Goal: Complete application form: Complete application form

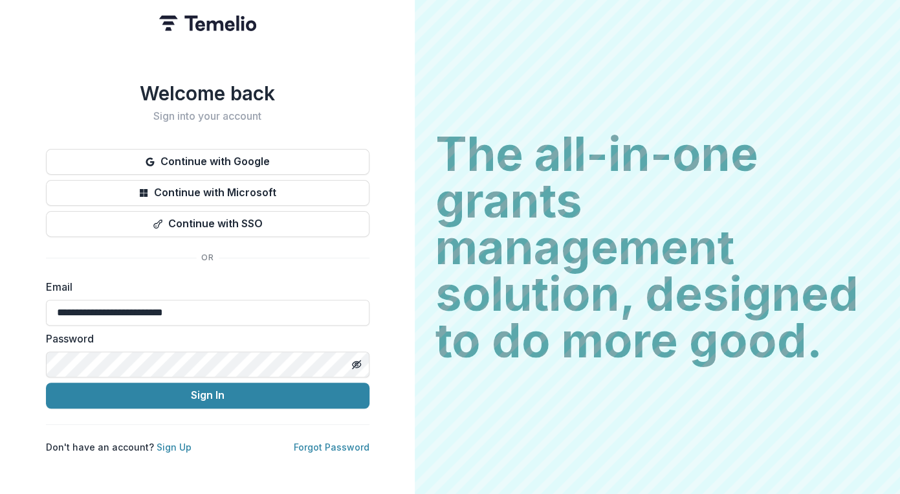
type input "**********"
click at [46, 382] on button "Sign In" at bounding box center [208, 395] width 324 height 26
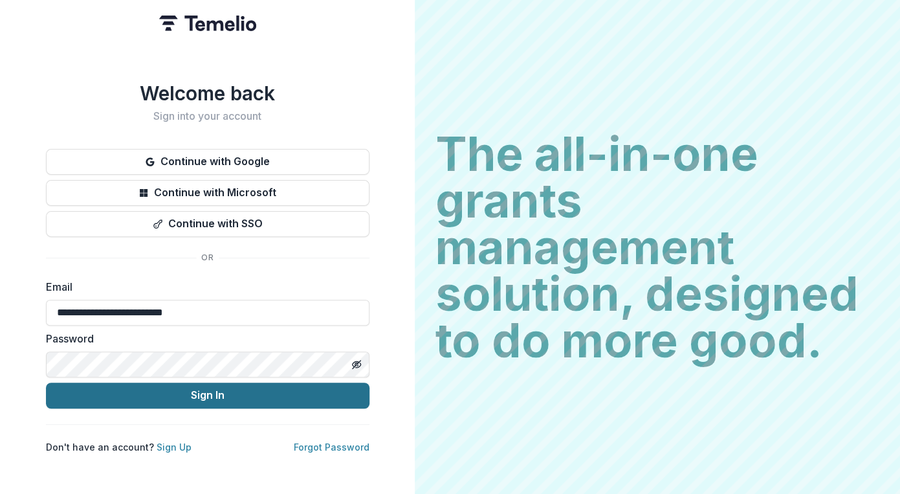
click at [197, 395] on button "Sign In" at bounding box center [208, 395] width 324 height 26
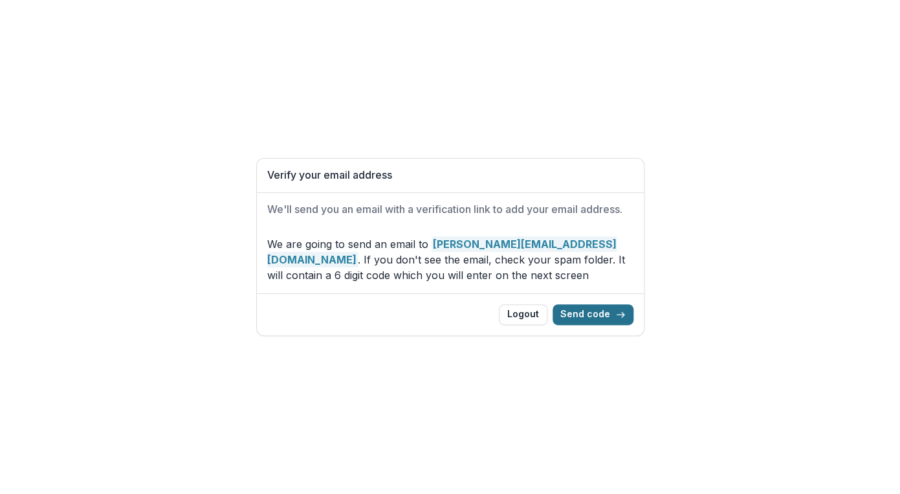
click at [598, 315] on button "Send code" at bounding box center [593, 314] width 81 height 21
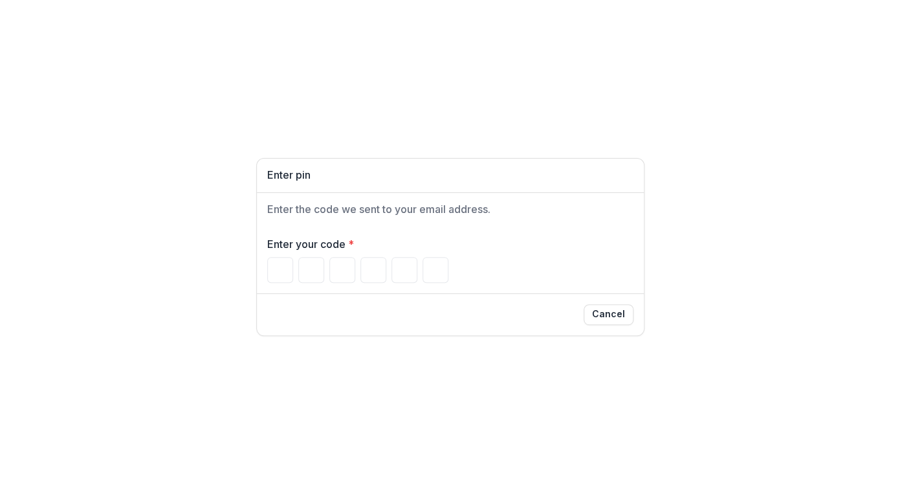
type input "*"
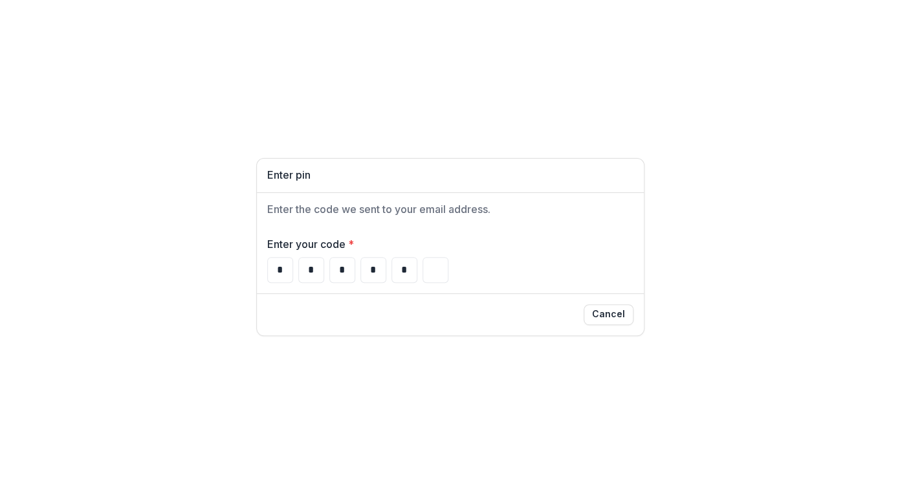
type input "*"
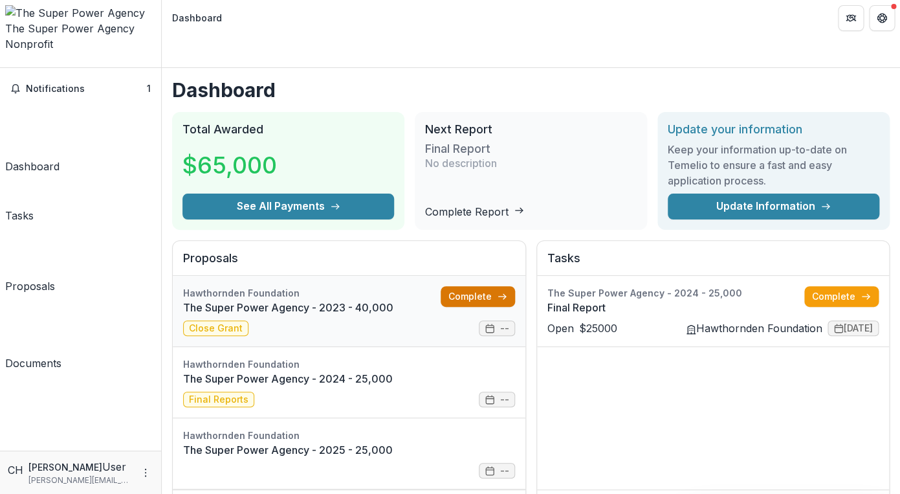
click at [460, 286] on link "Complete" at bounding box center [478, 296] width 74 height 21
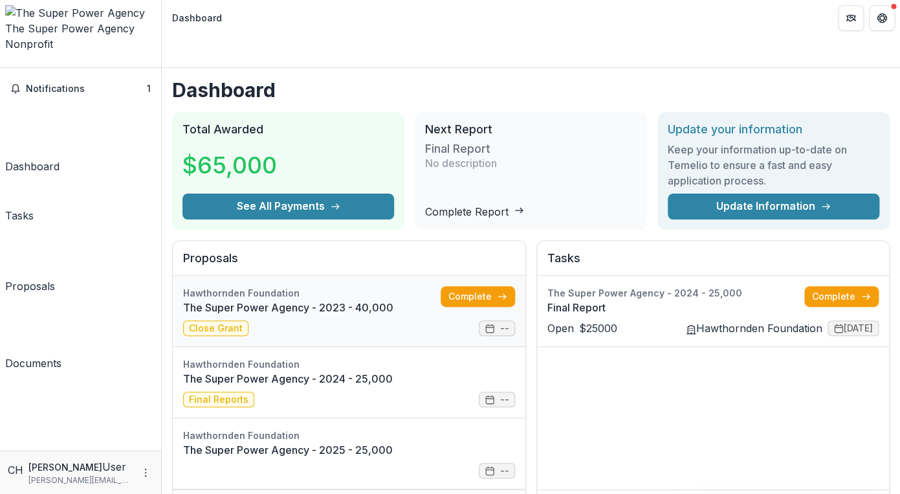
scroll to position [81, 0]
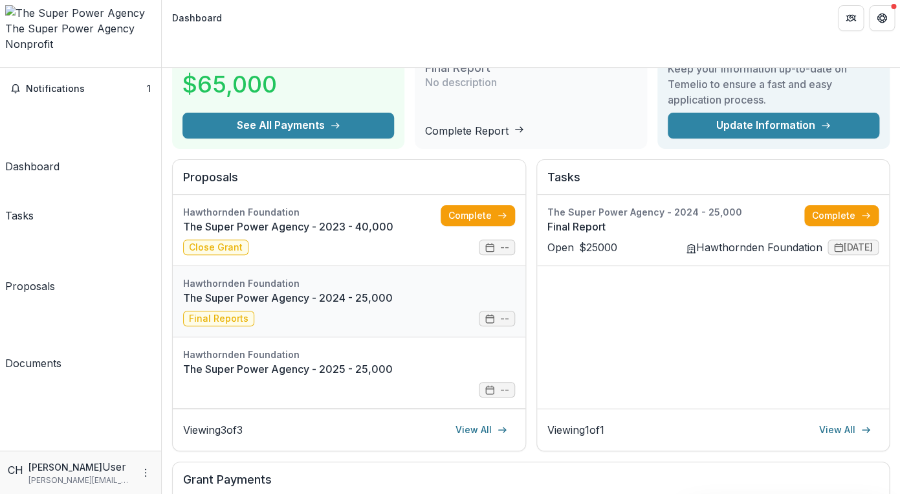
click at [434, 290] on link "The Super Power Agency - 2024 - 25,000" at bounding box center [349, 298] width 332 height 16
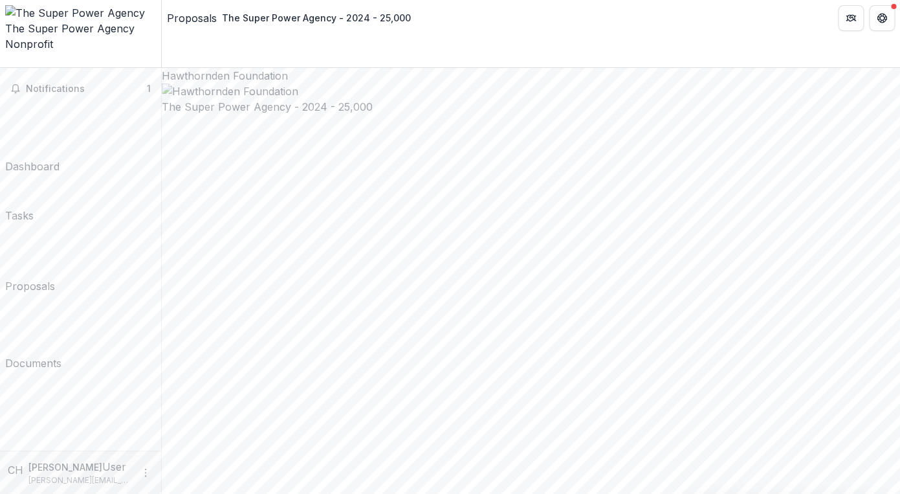
click at [87, 78] on button "Notifications 1" at bounding box center [80, 88] width 151 height 21
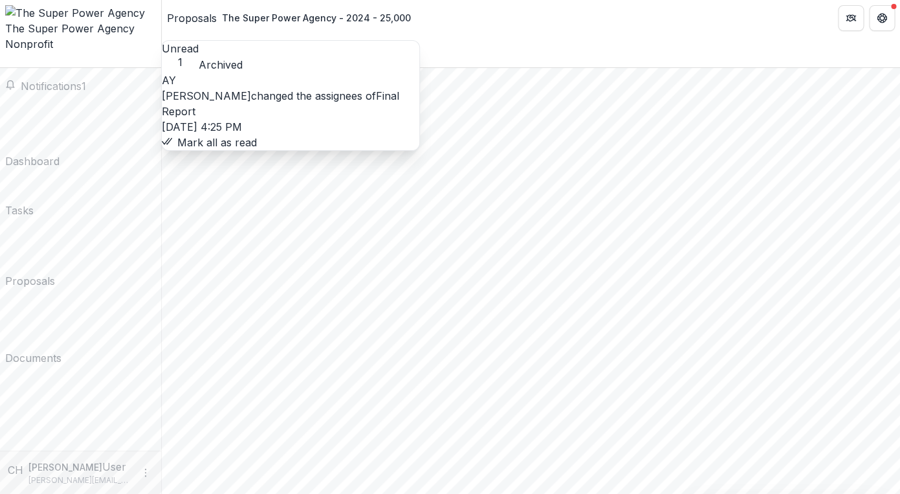
click at [316, 104] on link "Final Report" at bounding box center [280, 103] width 237 height 28
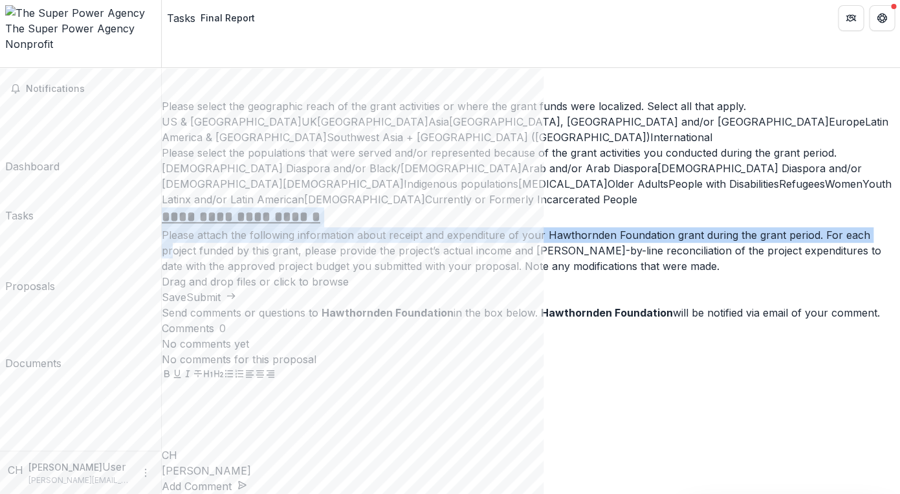
scroll to position [2872, 0]
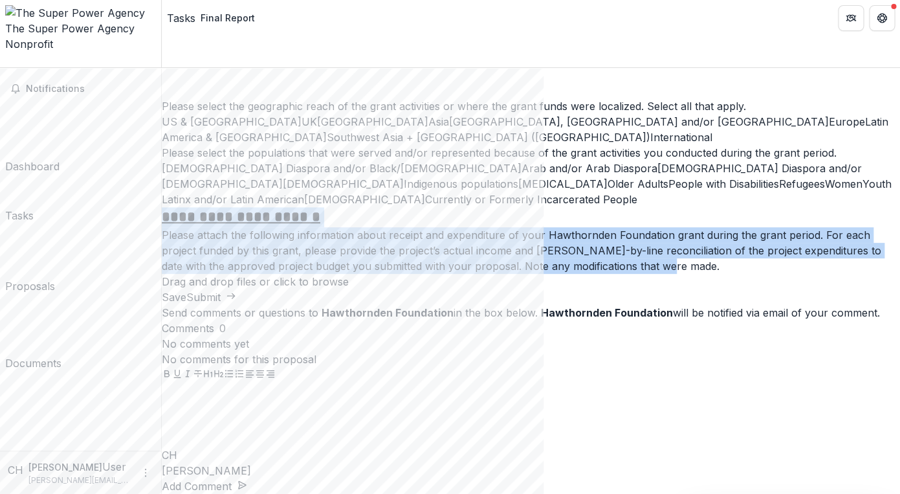
drag, startPoint x: 295, startPoint y: 86, endPoint x: 644, endPoint y: 351, distance: 438.2
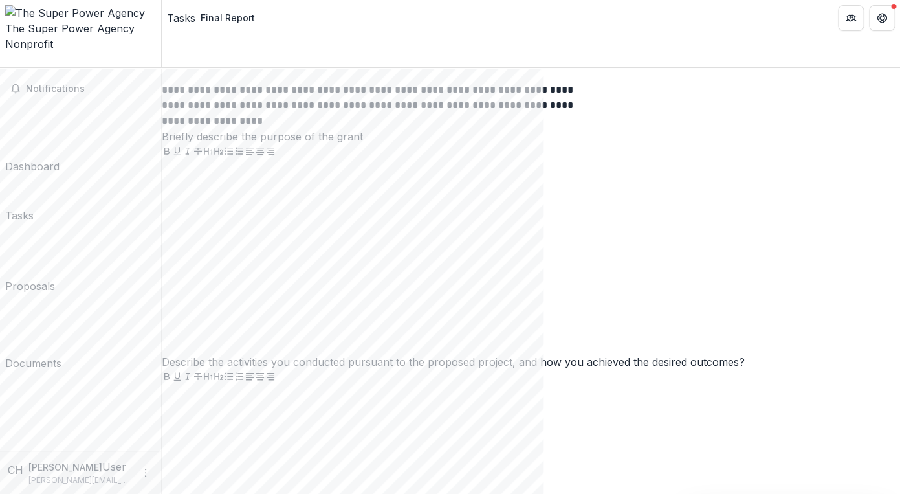
scroll to position [523, 0]
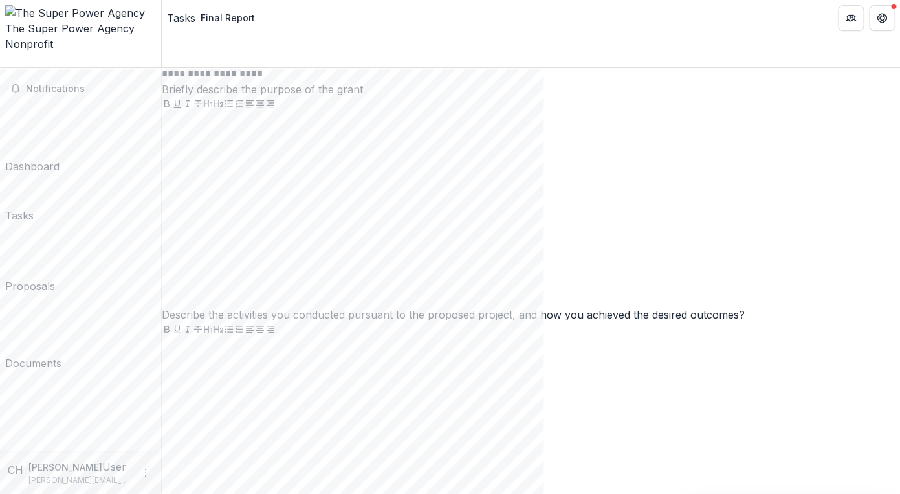
click at [424, 97] on p "Briefly describe the purpose of the grant" at bounding box center [531, 90] width 738 height 16
drag, startPoint x: 440, startPoint y: 222, endPoint x: 225, endPoint y: 127, distance: 234.9
copy div "**********"
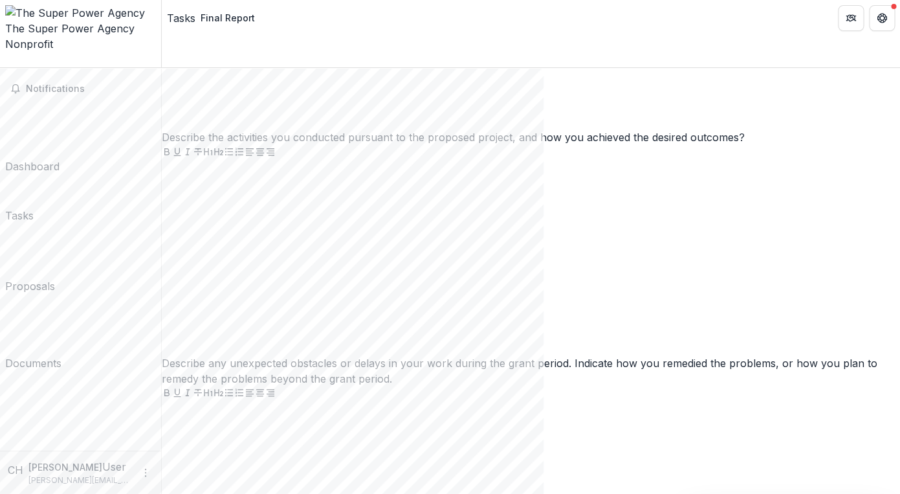
scroll to position [807, 0]
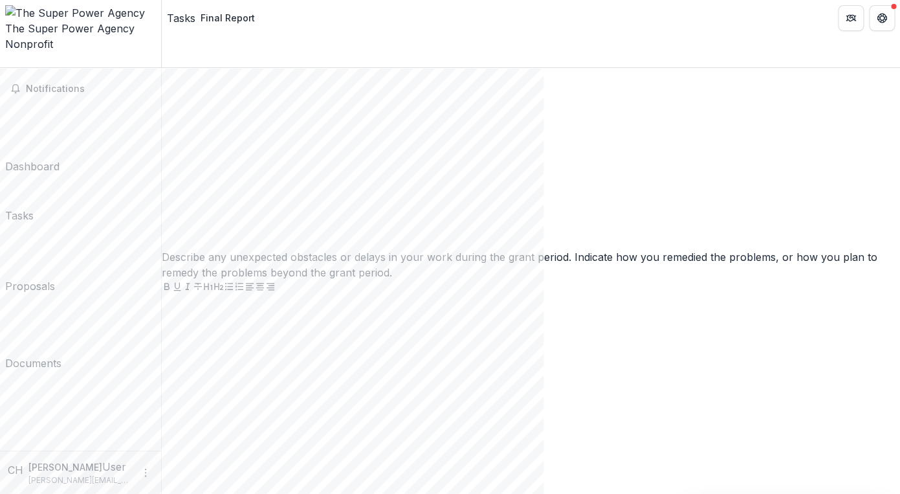
drag, startPoint x: 419, startPoint y: 217, endPoint x: 220, endPoint y: 206, distance: 199.0
click at [220, 205] on div "**********" at bounding box center [531, 397] width 738 height 2041
copy p "Describe the activities you conducted pursuant to the proposed project, and how…"
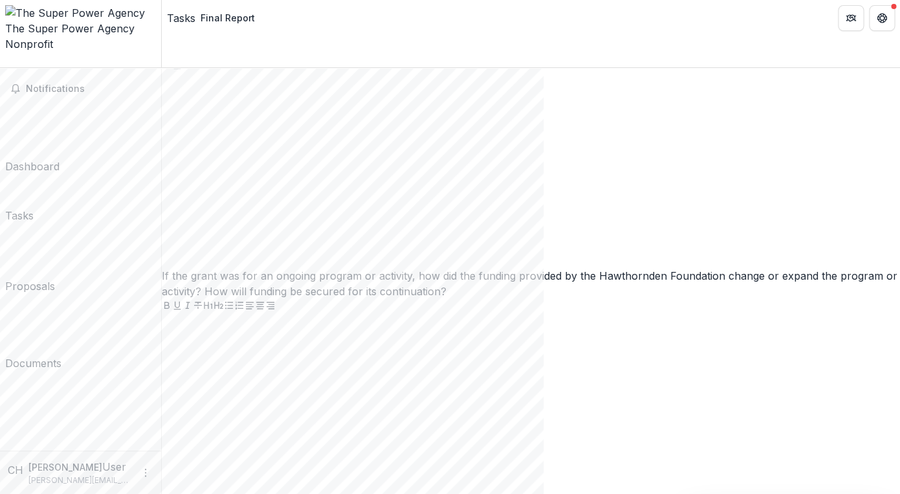
drag, startPoint x: 431, startPoint y: 298, endPoint x: 225, endPoint y: 270, distance: 208.2
click at [225, 270] on div "**********" at bounding box center [531, 176] width 738 height 2041
copy p "Describe any unexpected obstacles or delays in your work during the grant perio…"
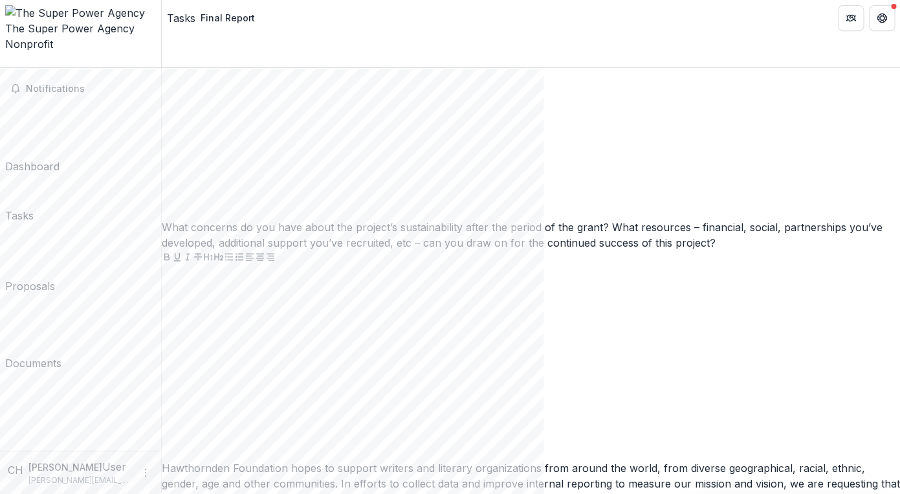
drag, startPoint x: 447, startPoint y: 307, endPoint x: 223, endPoint y: 276, distance: 225.9
copy p "If the grant was for an ongoing program or activity, how did the funding provid…"
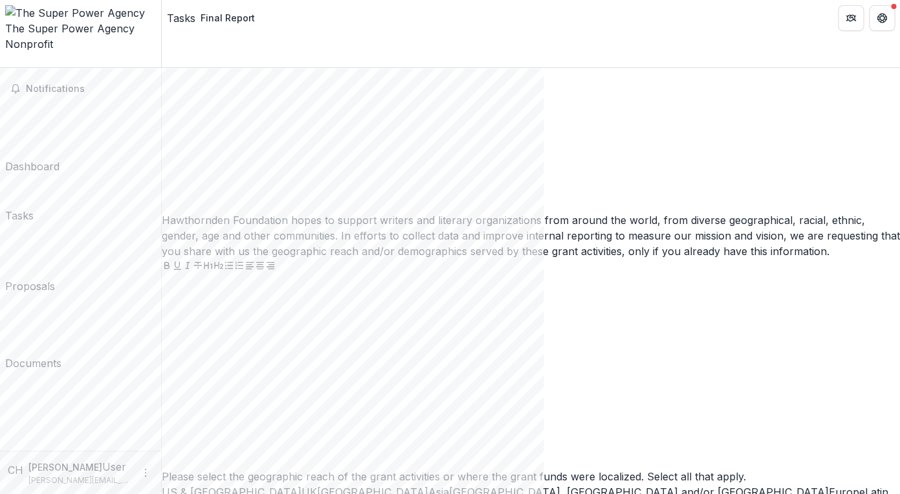
scroll to position [1600, 0]
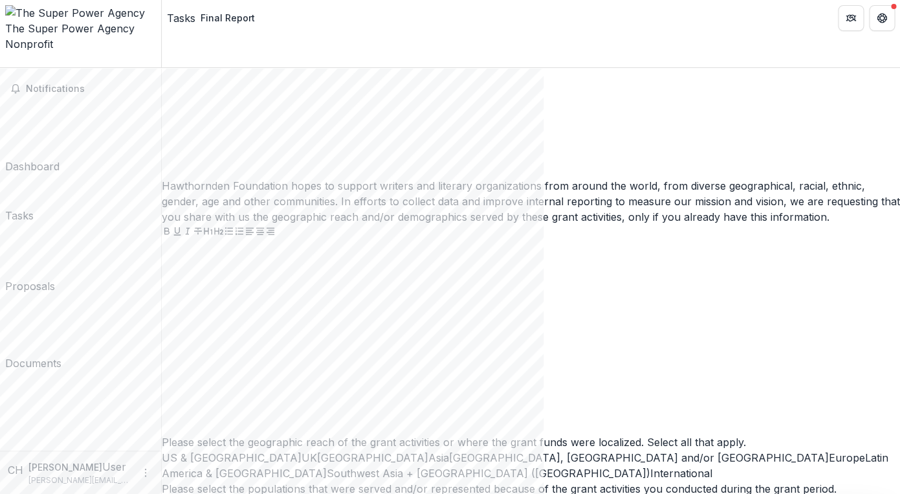
drag, startPoint x: 370, startPoint y: 342, endPoint x: 211, endPoint y: 287, distance: 168.4
copy p "What concerns do you have about the project’s sustainability after the period o…"
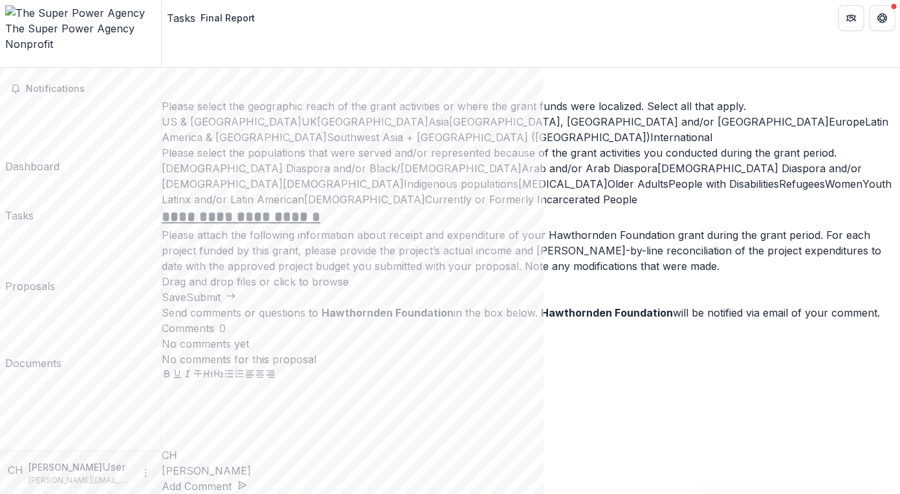
scroll to position [2111, 0]
drag, startPoint x: 344, startPoint y: 177, endPoint x: 222, endPoint y: 101, distance: 144.2
copy p "Hawthornden Foundation hopes to support writers and literary organizations from…"
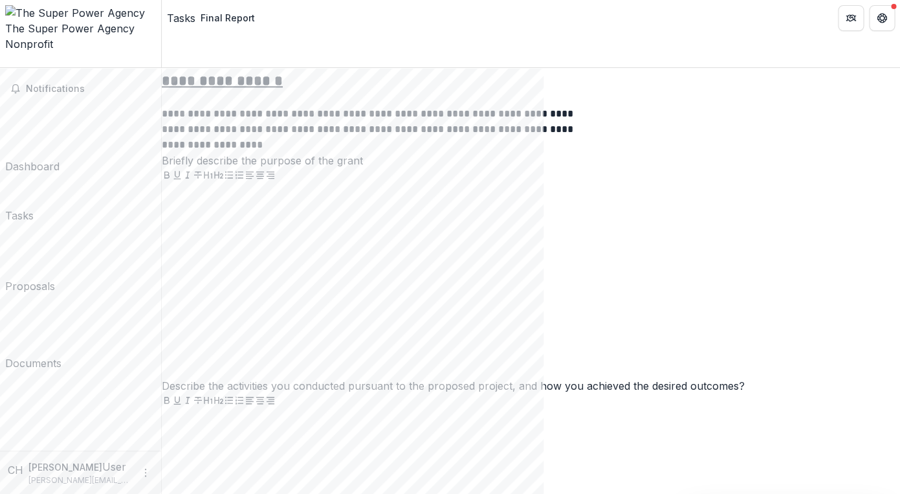
scroll to position [467, 0]
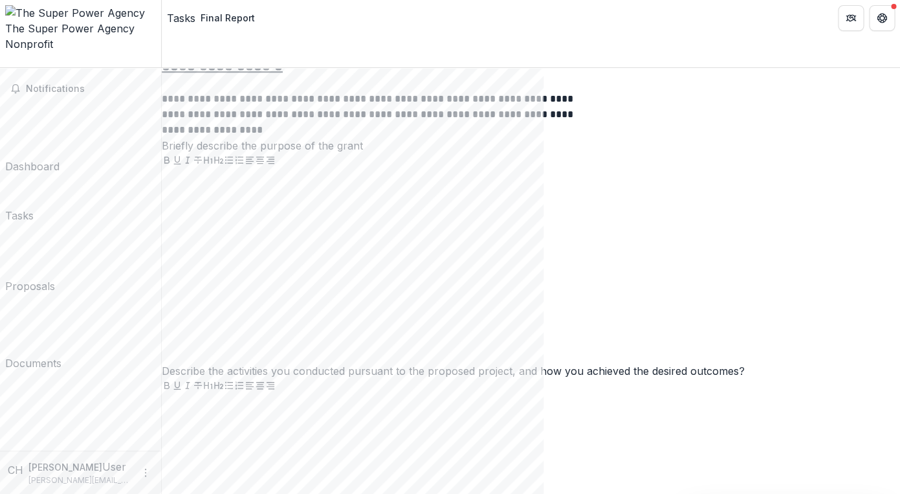
click at [270, 337] on div at bounding box center [531, 266] width 738 height 194
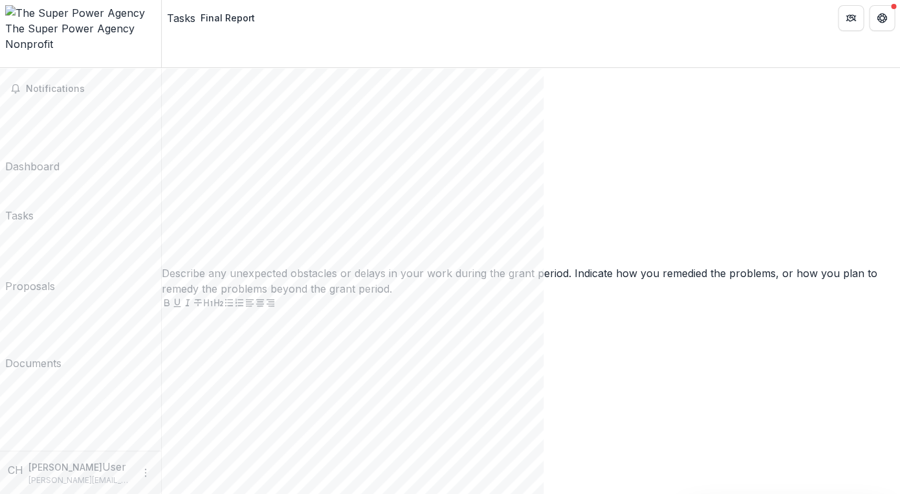
scroll to position [795, 0]
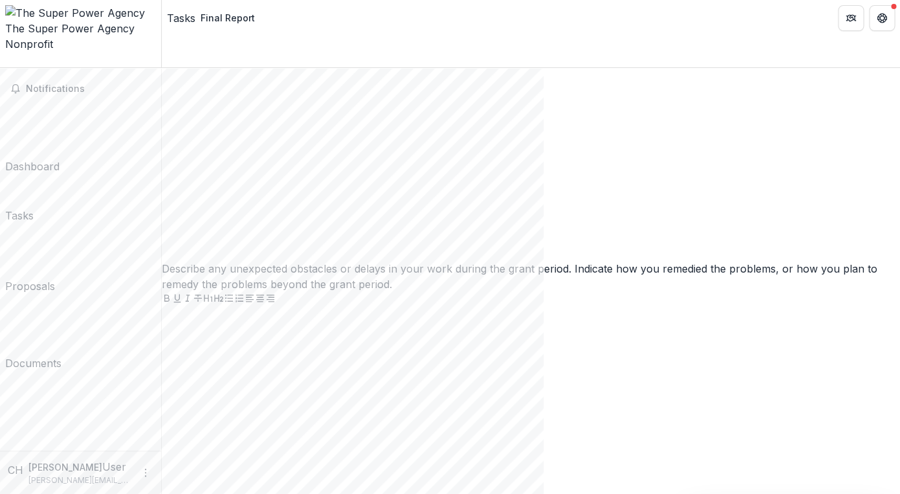
click at [276, 260] on div at bounding box center [531, 163] width 738 height 194
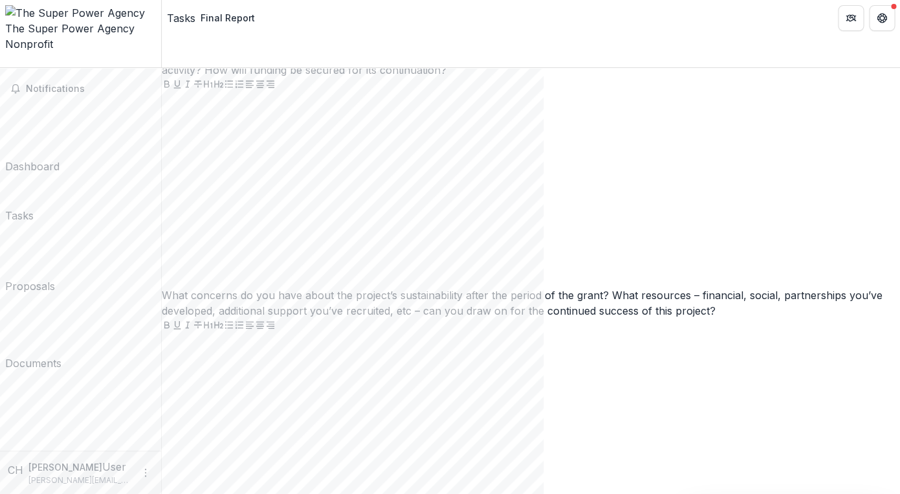
scroll to position [1633, 0]
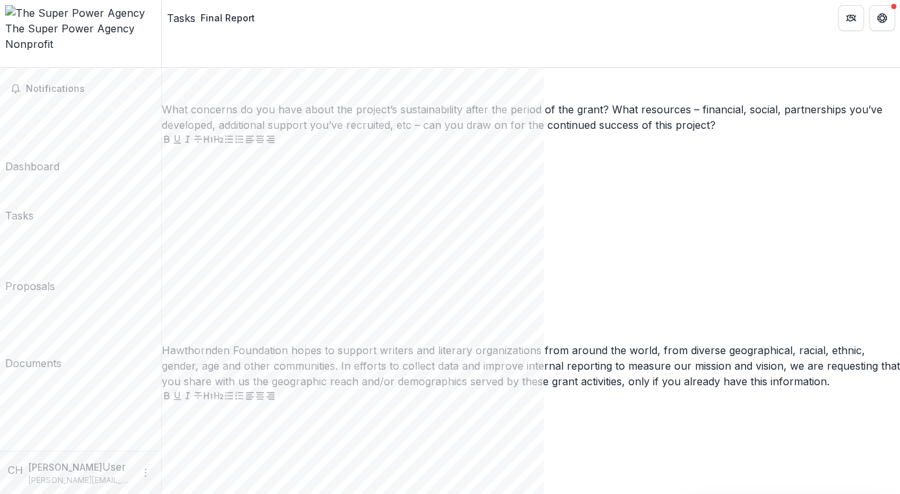
scroll to position [1830, 0]
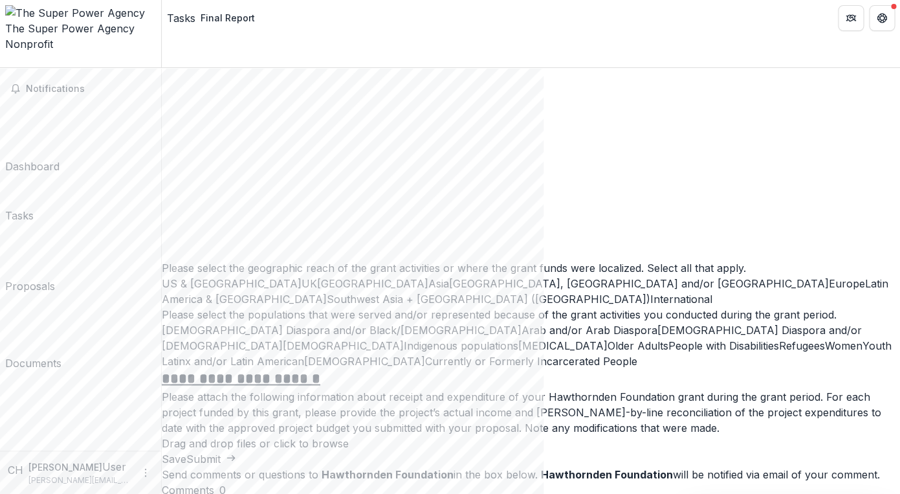
scroll to position [2247, 0]
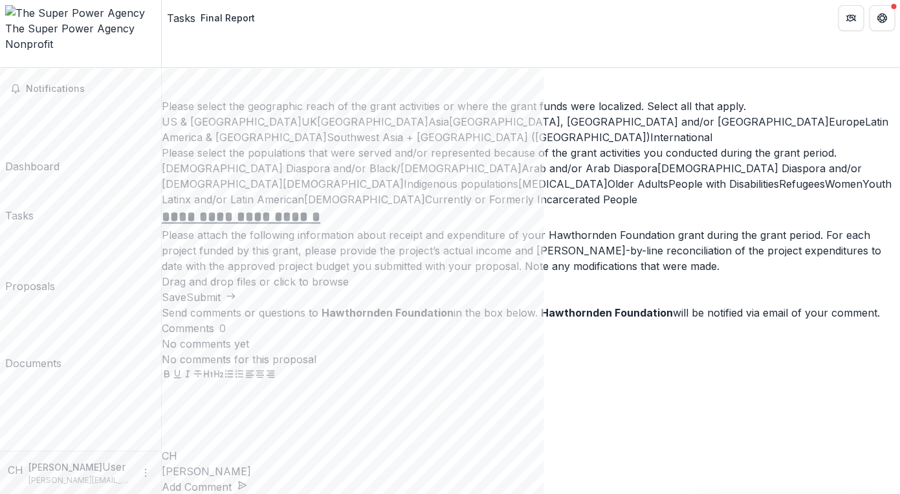
scroll to position [2591, 0]
click at [291, 98] on div at bounding box center [531, 1] width 738 height 194
click at [302, 128] on label "UK" at bounding box center [310, 121] width 16 height 13
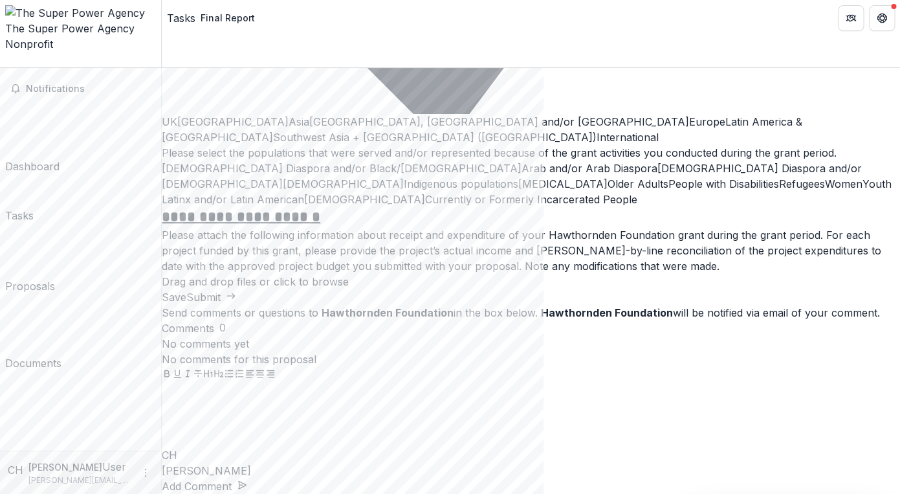
scroll to position [3070, 0]
click at [307, 175] on span "[DEMOGRAPHIC_DATA] Diaspora and/or Black/[DEMOGRAPHIC_DATA]" at bounding box center [342, 168] width 360 height 13
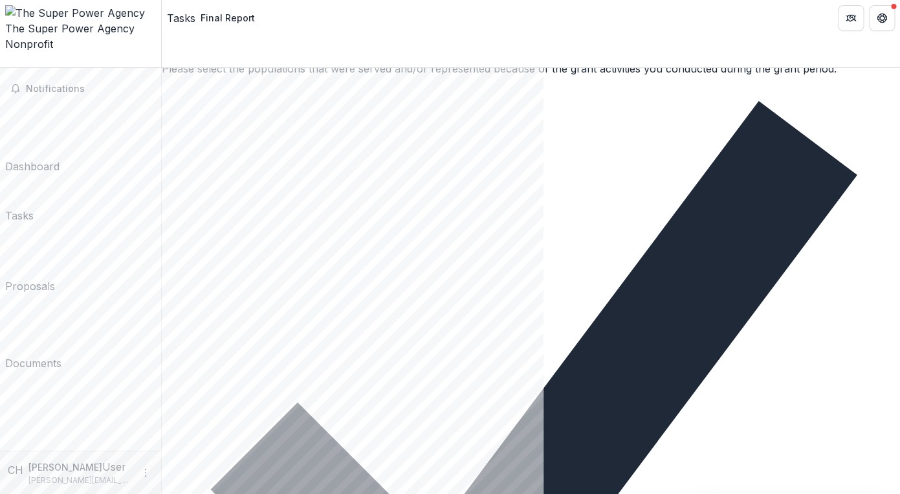
scroll to position [3107, 0]
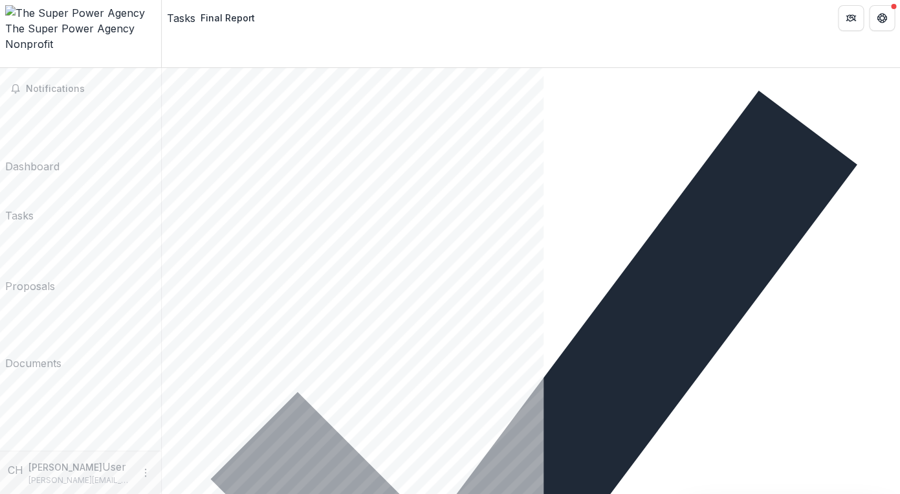
scroll to position [3118, 0]
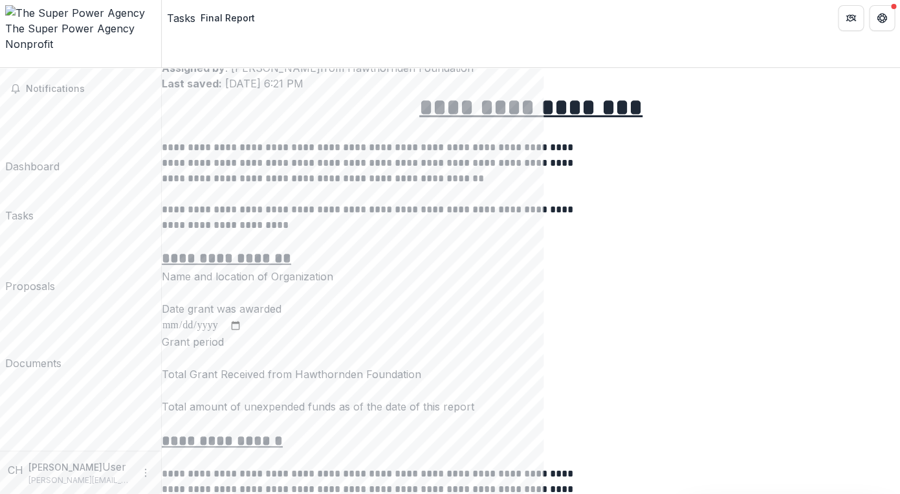
scroll to position [95, 0]
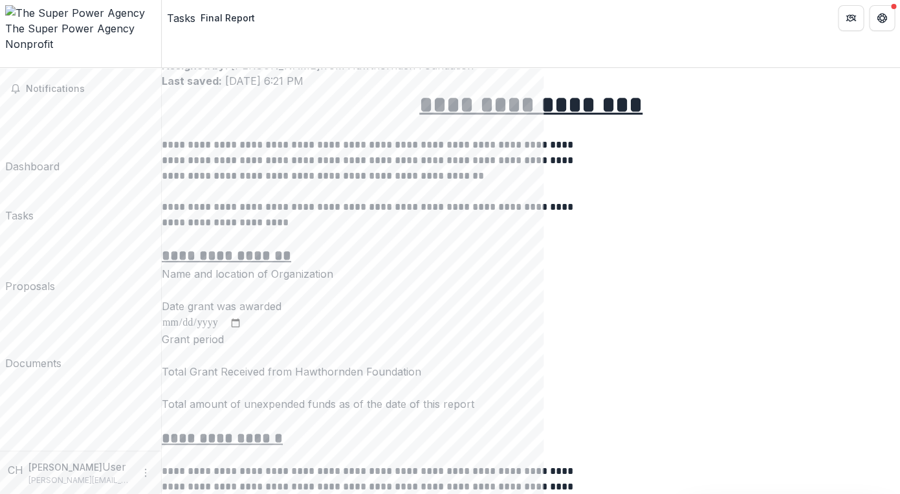
click at [265, 283] on input "Name and location of Organization" at bounding box center [214, 291] width 104 height 16
type input "**********"
click at [242, 331] on input "Date grant was awarded" at bounding box center [202, 322] width 80 height 17
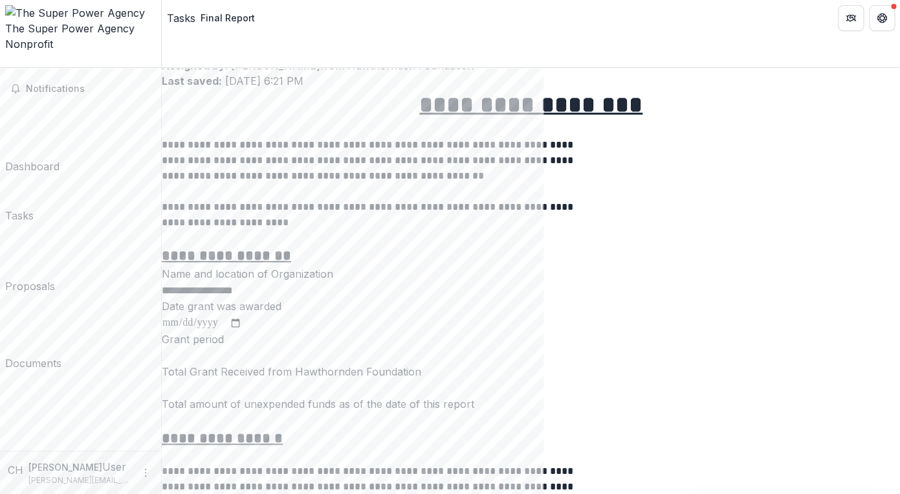
type input "**********"
click at [149, 354] on div "Notifications Dashboard Tasks Proposals Documents" at bounding box center [80, 259] width 161 height 382
click at [261, 364] on input "Grant period" at bounding box center [214, 356] width 104 height 16
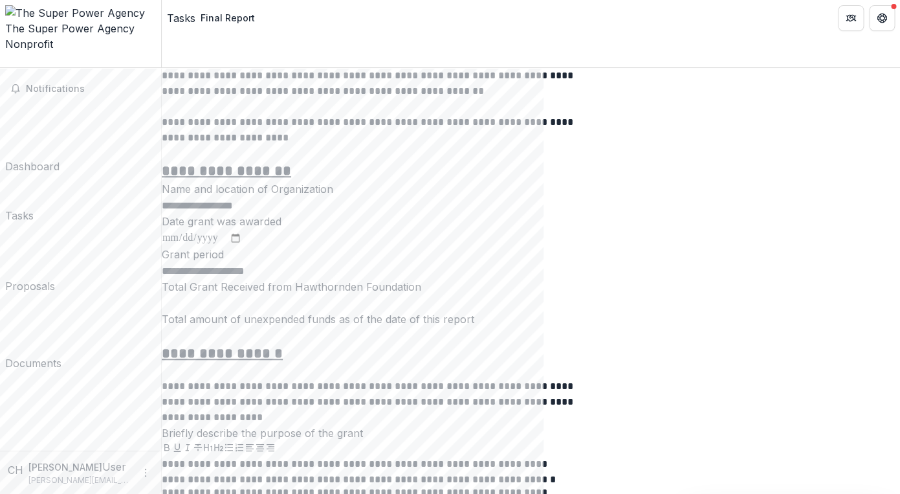
scroll to position [195, 0]
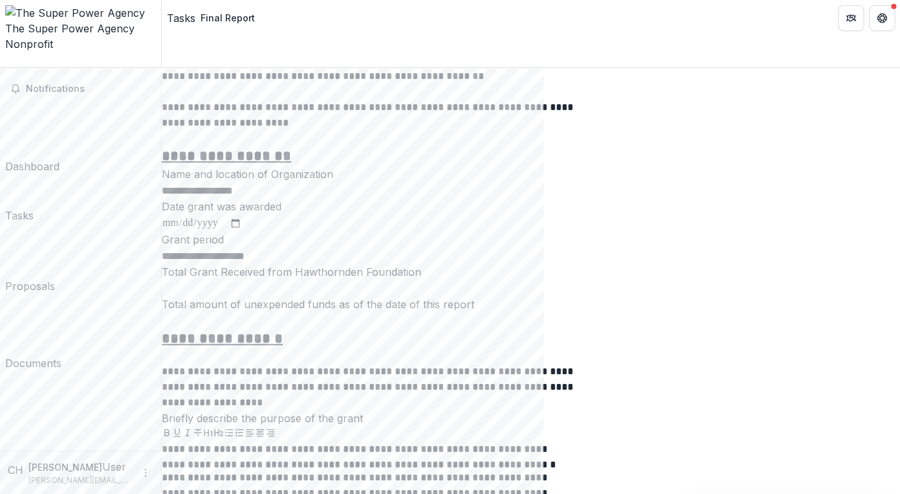
type input "**********"
click at [276, 280] on div at bounding box center [531, 280] width 738 height 0
click at [265, 296] on input "Total Grant Received from Hawthornden Foundation" at bounding box center [214, 289] width 104 height 16
type input "*"
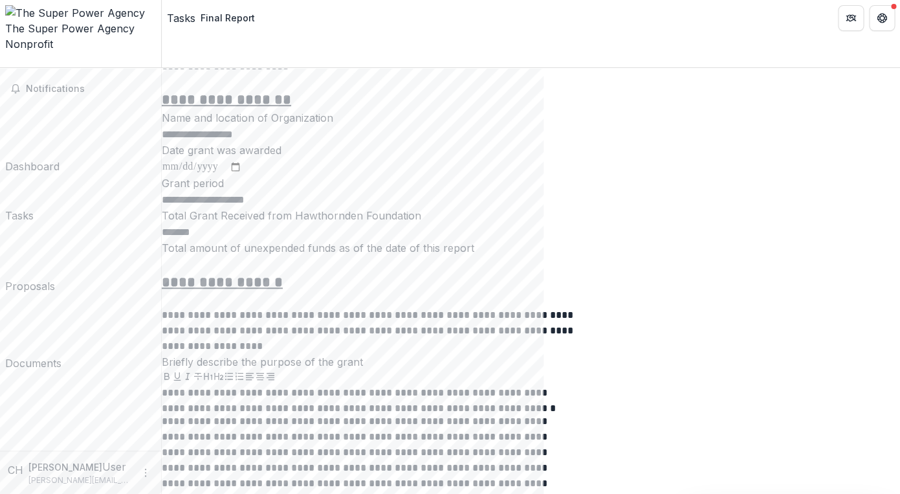
scroll to position [254, 0]
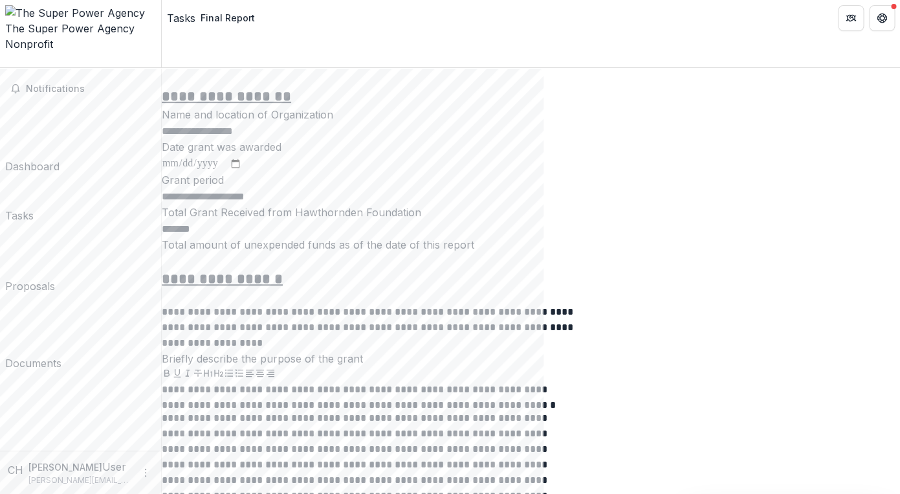
type input "*******"
click at [265, 269] on input "Total amount of unexpended funds as of the date of this report" at bounding box center [214, 262] width 104 height 16
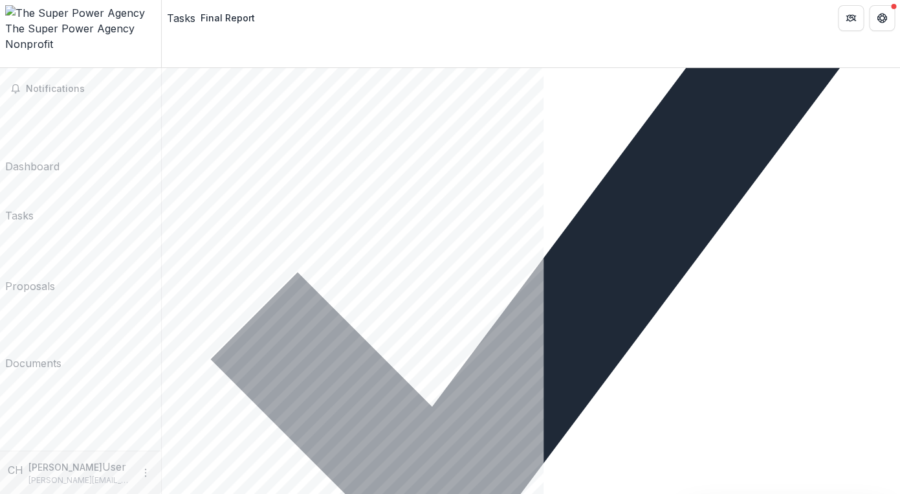
scroll to position [3310, 0]
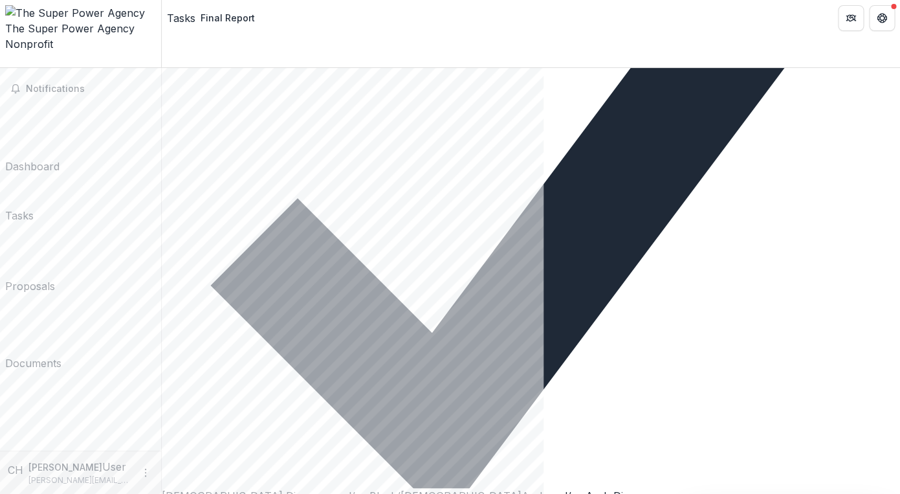
type input "**"
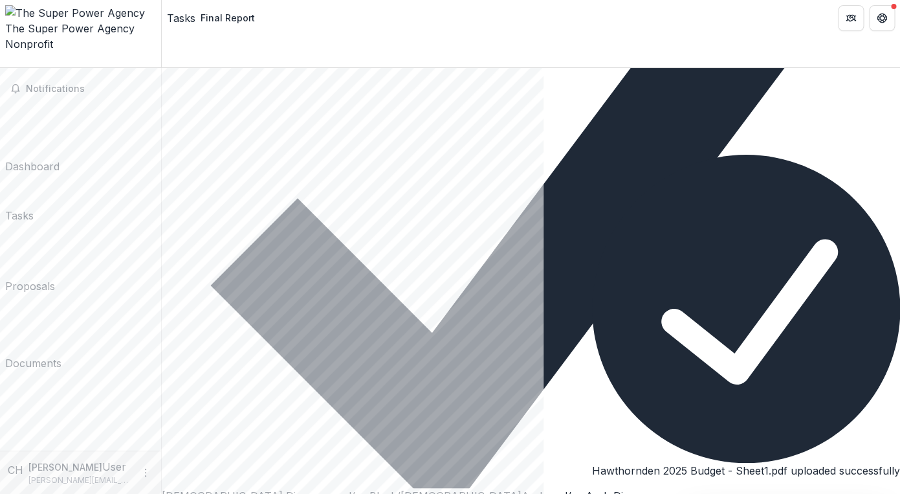
click at [592, 490] on icon "Close" at bounding box center [592, 490] width 0 height 0
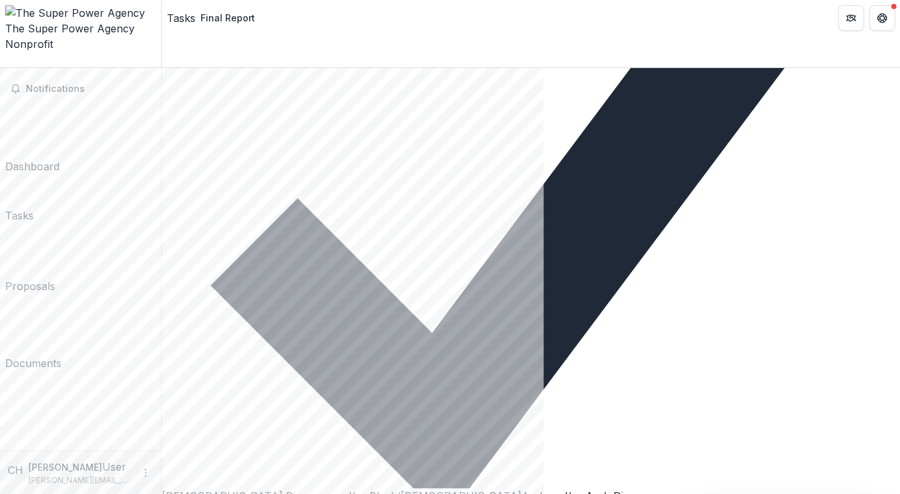
scroll to position [3416, 0]
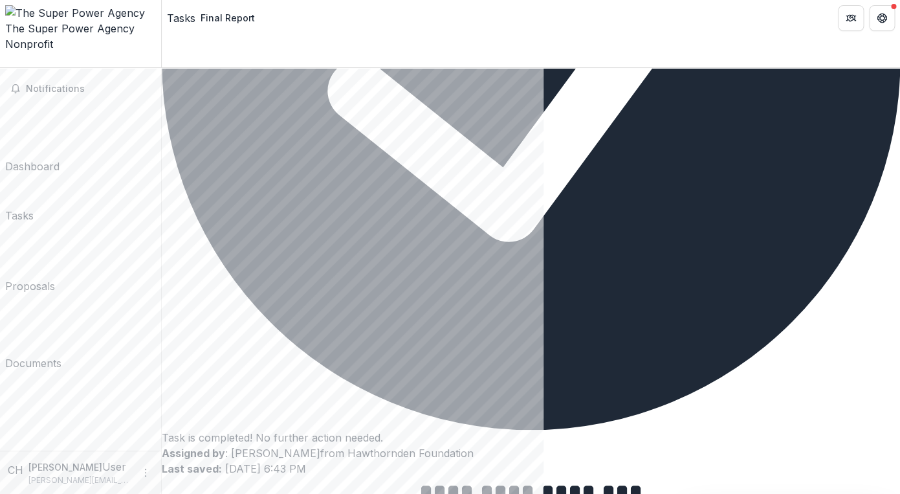
scroll to position [0, 0]
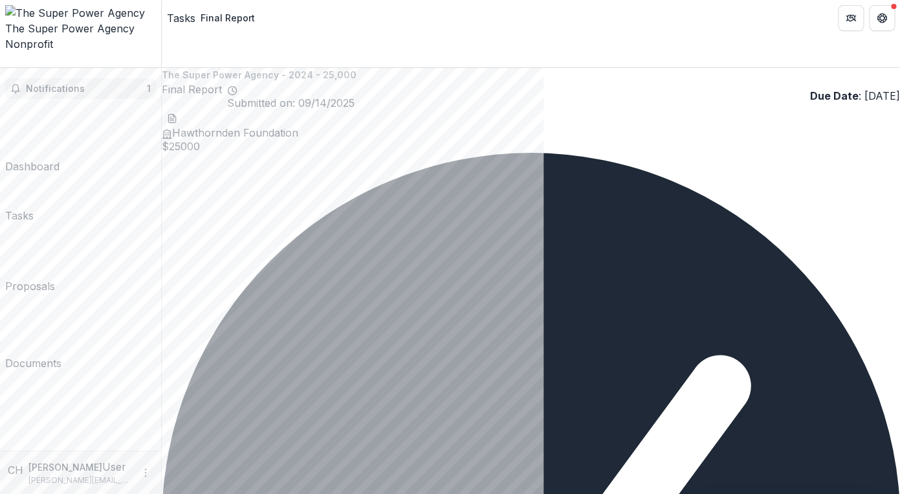
click at [105, 83] on span "Notifications" at bounding box center [86, 88] width 121 height 11
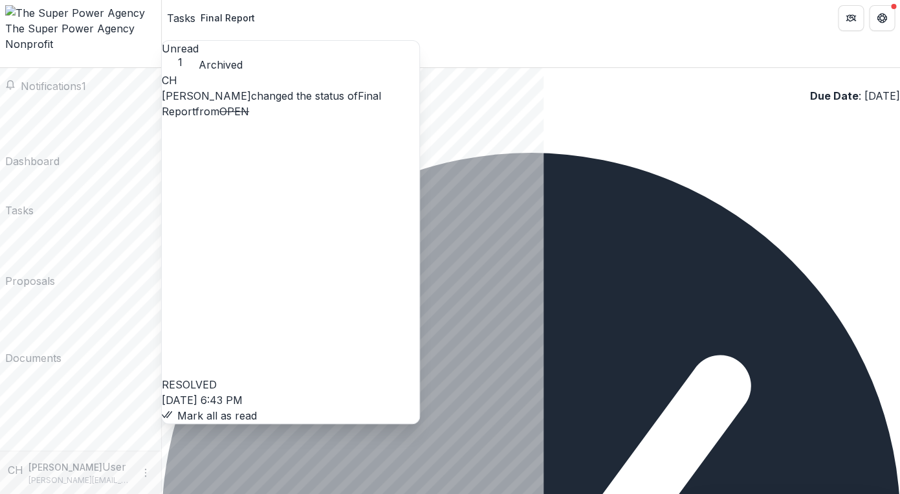
click at [334, 118] on link "Final Report" at bounding box center [271, 103] width 219 height 28
